Goal: Task Accomplishment & Management: Manage account settings

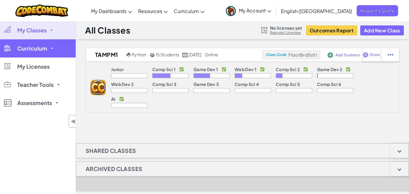
click at [33, 48] on span "Curriculum" at bounding box center [32, 48] width 30 height 5
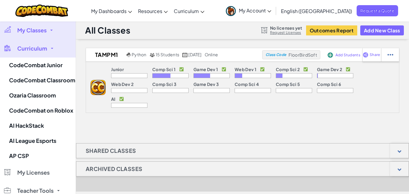
click at [207, 114] on div "tampm1 Python 15 Students [DATE] online Class Code FloorBirdSoft Add Students S…" at bounding box center [242, 158] width 333 height 221
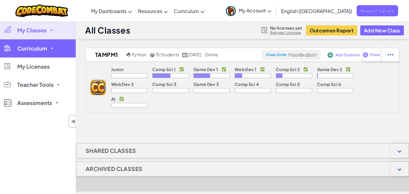
click at [51, 48] on span at bounding box center [52, 48] width 2 height 1
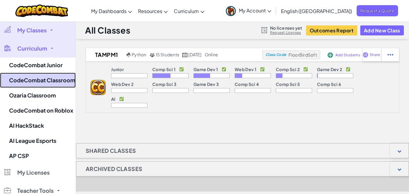
click at [53, 79] on link "CodeCombat Classroom" at bounding box center [38, 80] width 76 height 15
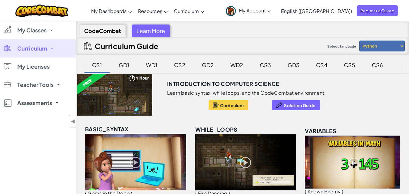
click at [50, 55] on link "Curriculum" at bounding box center [38, 48] width 76 height 18
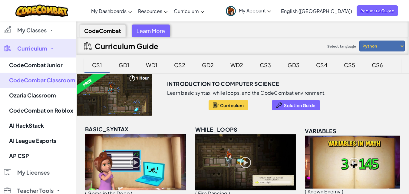
click at [215, 67] on div "GD2" at bounding box center [208, 65] width 24 height 14
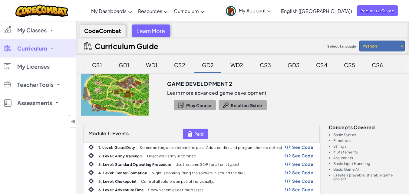
click at [179, 68] on div "CS2" at bounding box center [179, 65] width 23 height 14
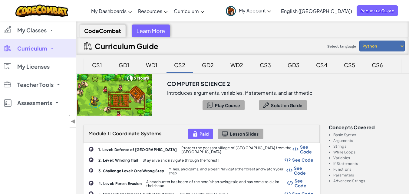
click at [132, 69] on div "GD1" at bounding box center [124, 65] width 23 height 14
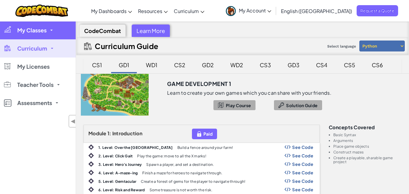
click at [30, 30] on span "My Classes" at bounding box center [31, 30] width 29 height 5
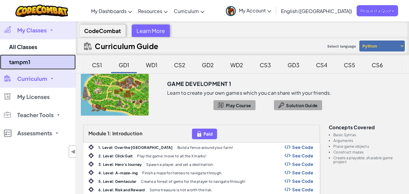
click at [33, 62] on link "tampm1" at bounding box center [38, 62] width 76 height 15
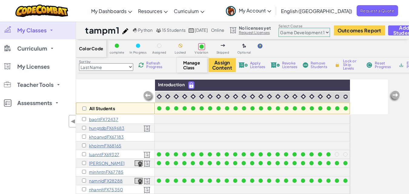
click at [327, 32] on select "Junior Introduction to Computer Science Game Development 1 Web Development 1 Co…" at bounding box center [305, 32] width 52 height 9
click at [294, 28] on select "Junior Introduction to Computer Science Game Development 1 Web Development 1 Co…" at bounding box center [305, 32] width 52 height 9
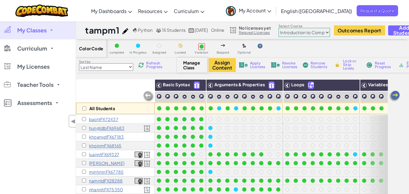
click at [328, 32] on select "Junior Introduction to Computer Science Game Development 1 Web Development 1 Co…" at bounding box center [305, 32] width 52 height 9
select select "5789587aad86a6efb573701f"
click at [294, 28] on select "Junior Introduction to Computer Science Game Development 1 Web Development 1 Co…" at bounding box center [305, 32] width 52 height 9
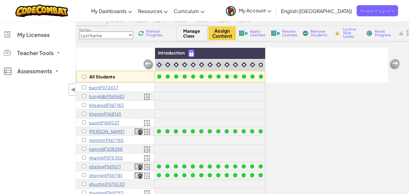
scroll to position [21, 0]
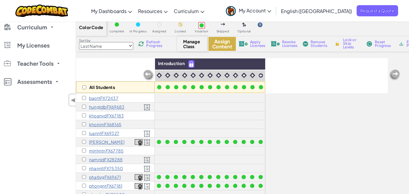
click at [225, 45] on button "Assign Content" at bounding box center [222, 44] width 27 height 14
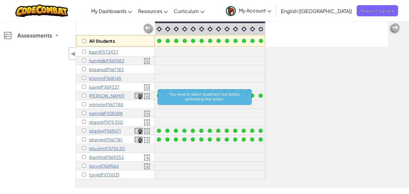
scroll to position [72, 0]
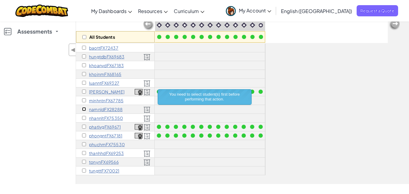
click at [83, 110] on input "checkbox" at bounding box center [84, 109] width 4 height 4
checkbox input "true"
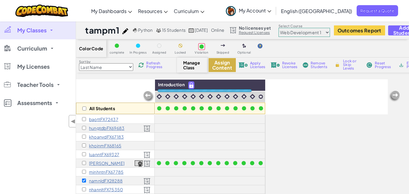
click at [228, 62] on button "Assign Content" at bounding box center [222, 65] width 27 height 14
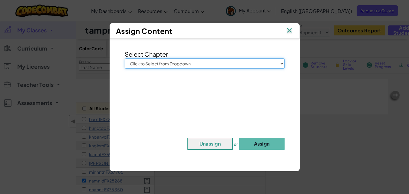
click at [221, 64] on select "Click to Select from Dropdown Junior Introduction to Computer Science Game Deve…" at bounding box center [205, 63] width 160 height 10
select select "Web Development 1"
click at [125, 58] on select "Click to Select from Dropdown Junior Introduction to Computer Science Game Deve…" at bounding box center [205, 63] width 160 height 10
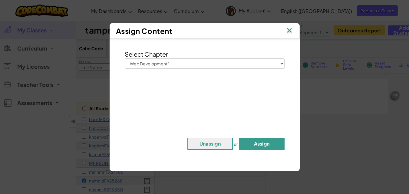
click at [263, 147] on button "Assign" at bounding box center [261, 144] width 45 height 12
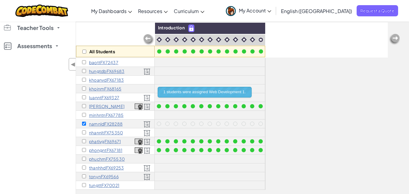
scroll to position [65, 0]
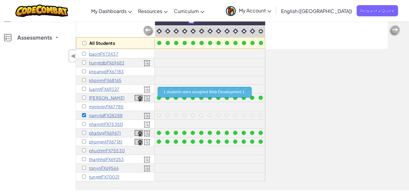
click at [84, 118] on div "namnldFX28288" at bounding box center [115, 115] width 79 height 9
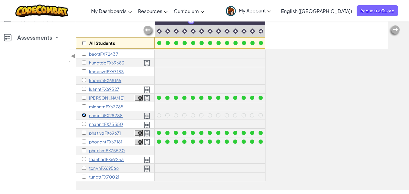
click at [83, 114] on input "checkbox" at bounding box center [84, 115] width 4 height 4
checkbox input "false"
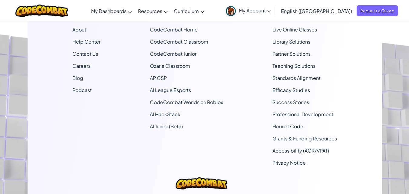
scroll to position [289, 0]
